Goal: Task Accomplishment & Management: Complete application form

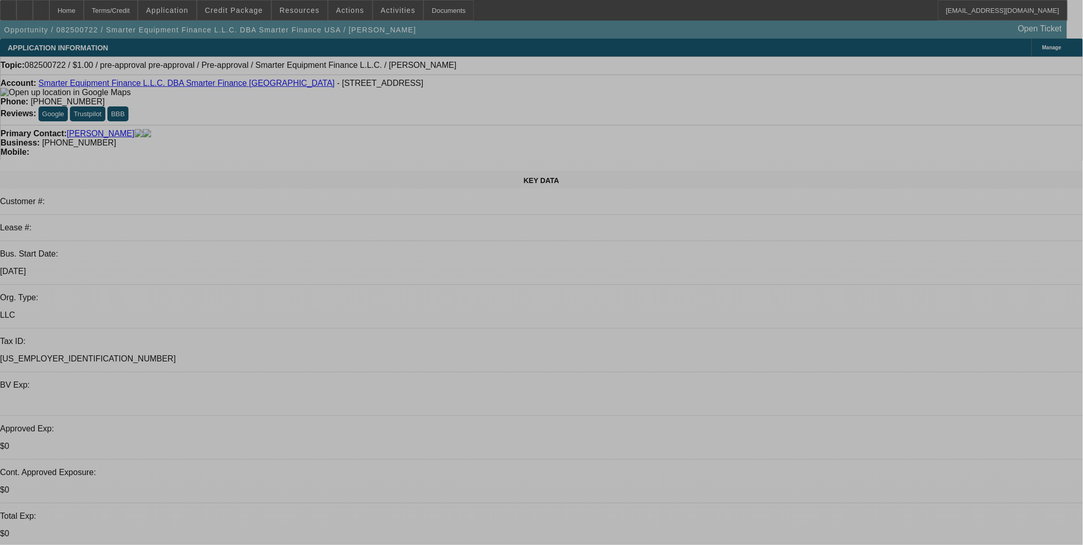
select select "0"
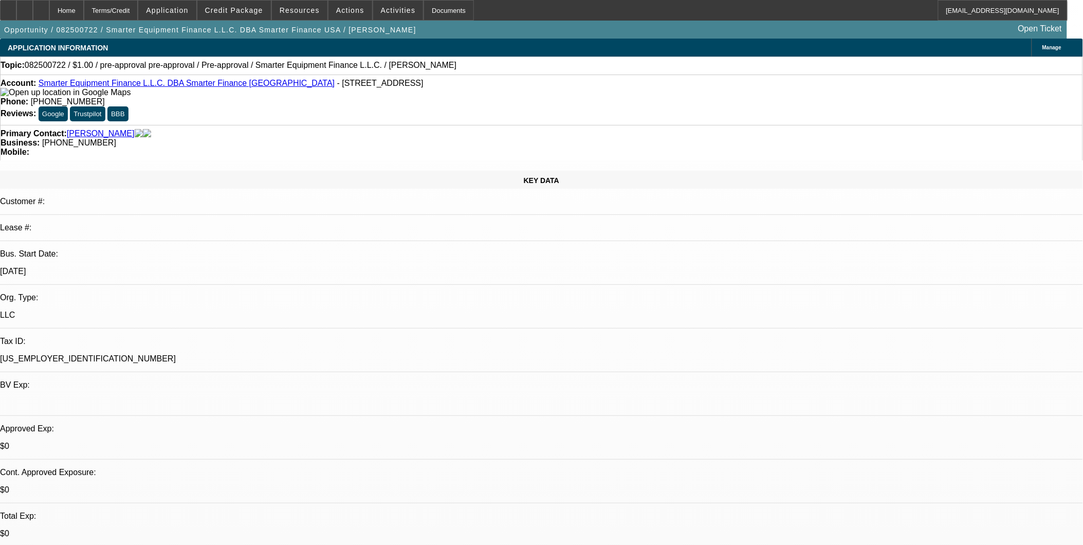
select select "2"
select select "0.1"
select select "0"
select select "2"
select select "0.1"
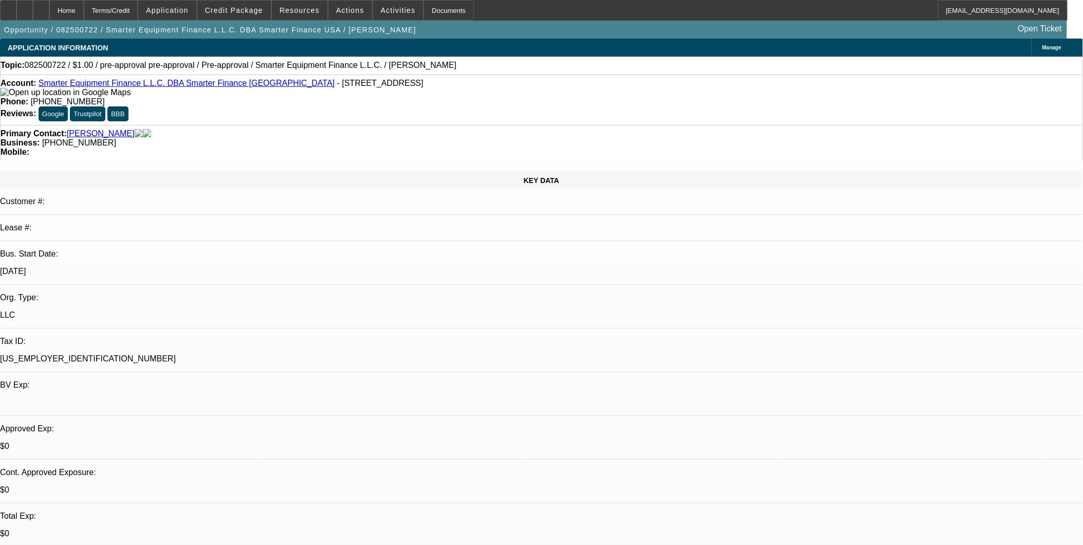
select select "1"
select select "2"
select select "4"
select select "1"
select select "2"
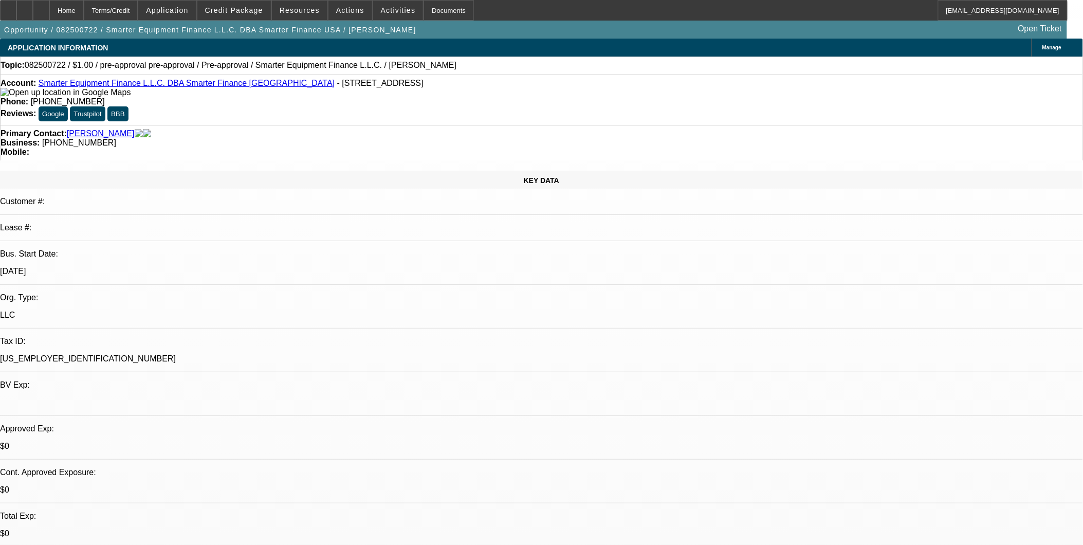
select select "4"
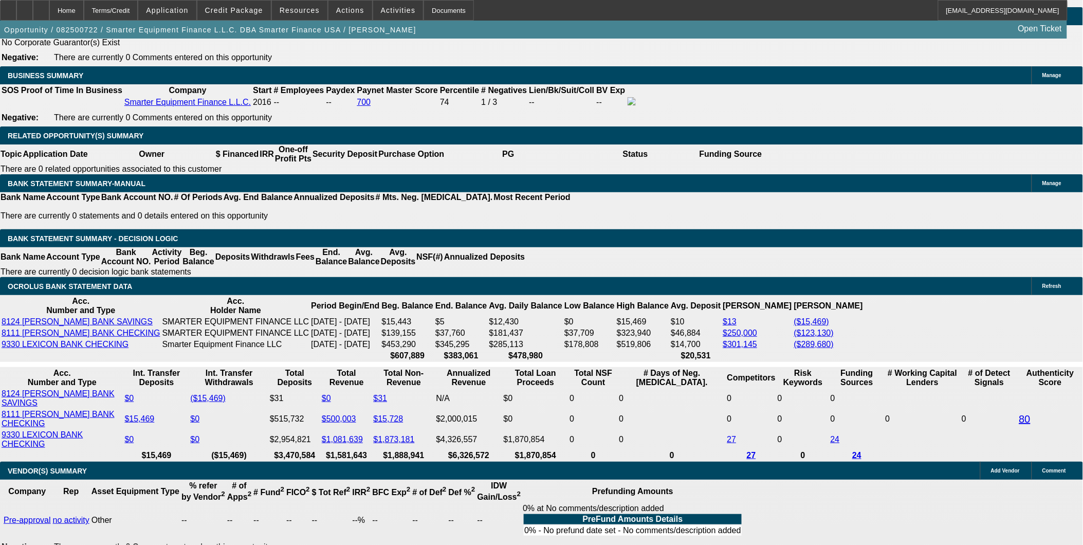
scroll to position [1656, 0]
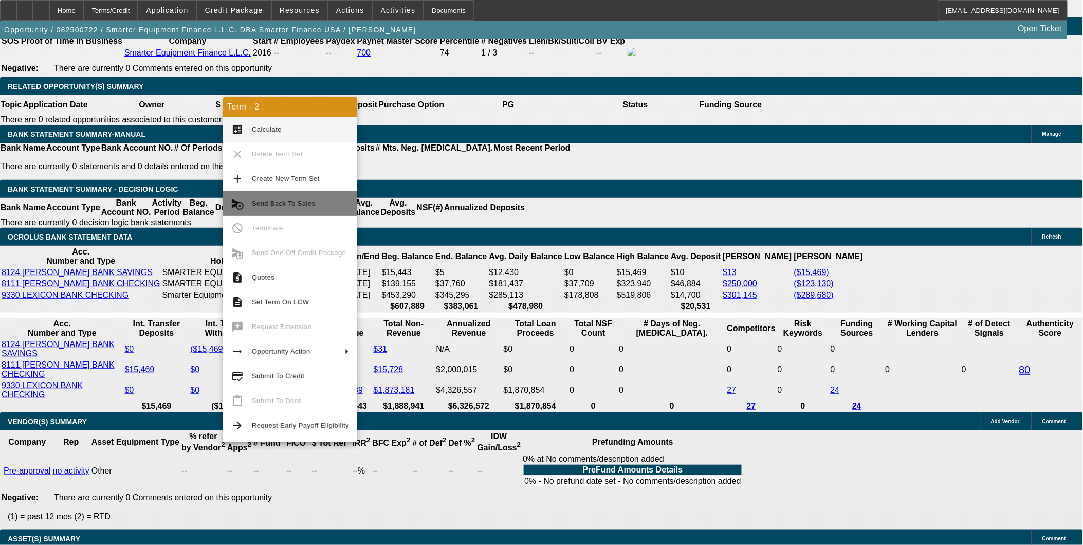
click at [251, 194] on button "cancel_schedule_send Send Back To Sales" at bounding box center [290, 203] width 134 height 25
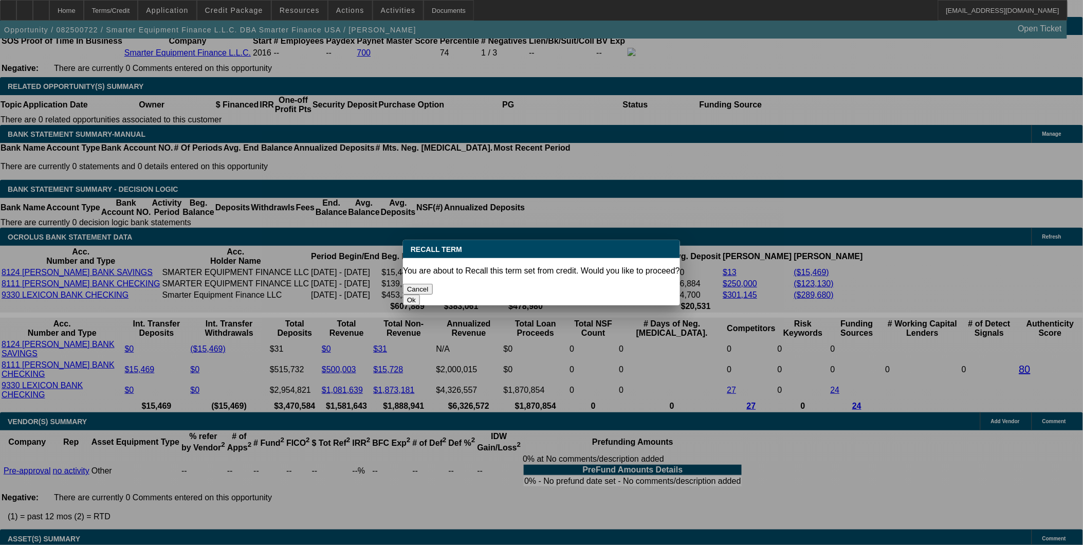
scroll to position [0, 0]
click at [420, 295] on button "Ok" at bounding box center [411, 300] width 17 height 11
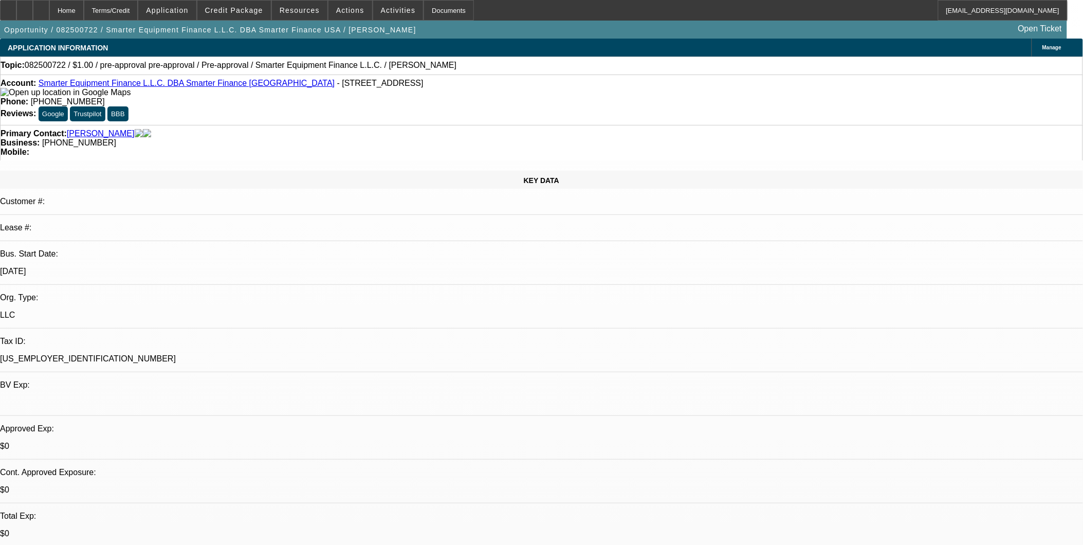
type textarea "[PERSON_NAME] Approved Buyside Source - Sending back and closing out opportunit…"
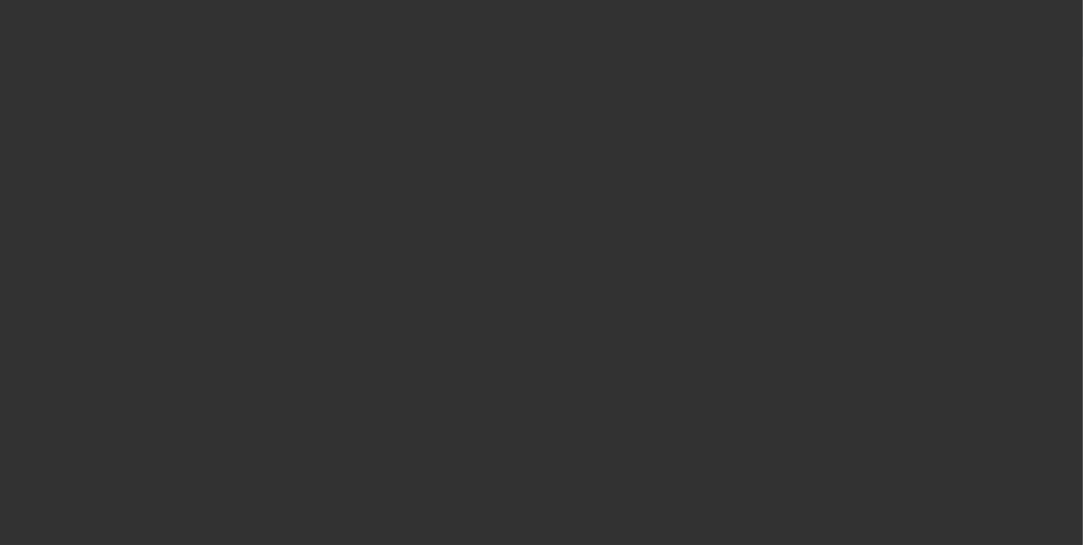
select select "0"
select select "2"
select select "0.1"
select select "4"
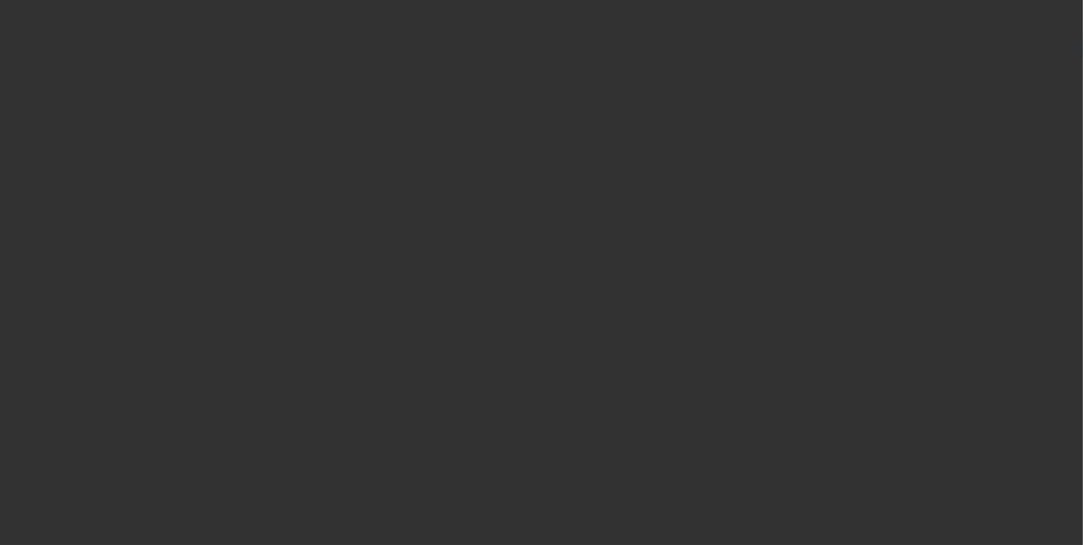
select select "0"
select select "2"
select select "0.1"
select select "4"
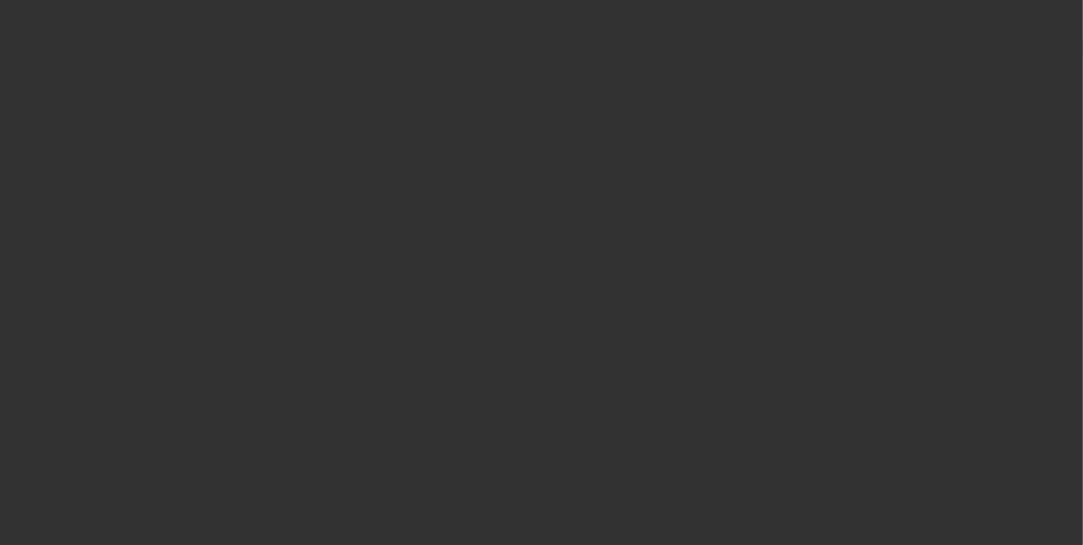
select select "0"
select select "2"
select select "0.1"
select select "4"
